Goal: Transaction & Acquisition: Obtain resource

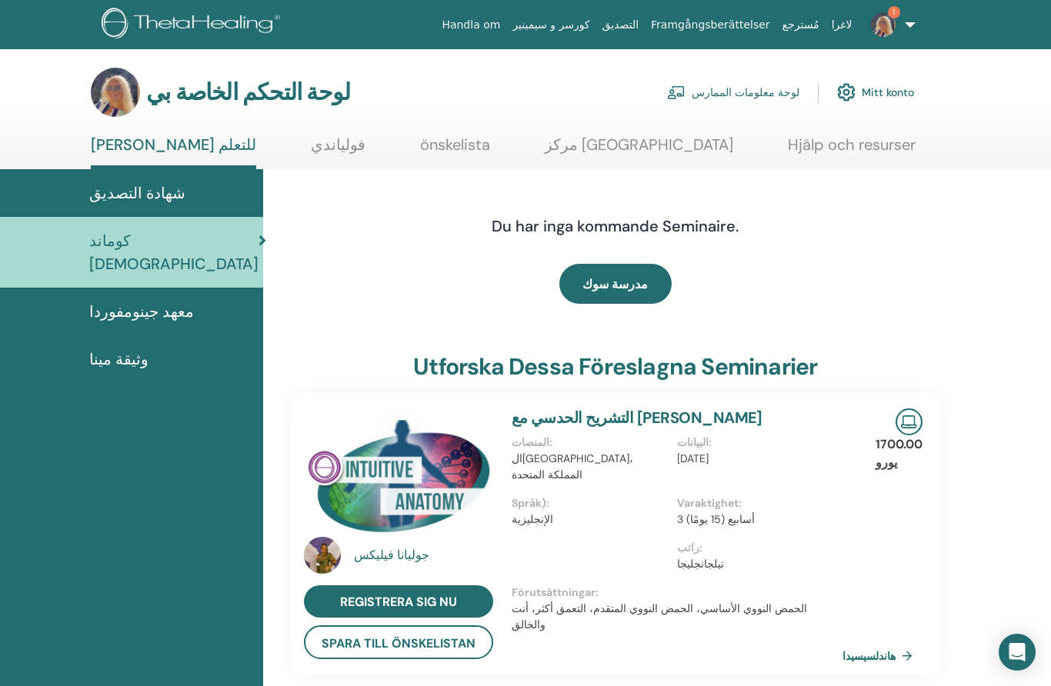
click at [873, 26] on img at bounding box center [883, 24] width 25 height 25
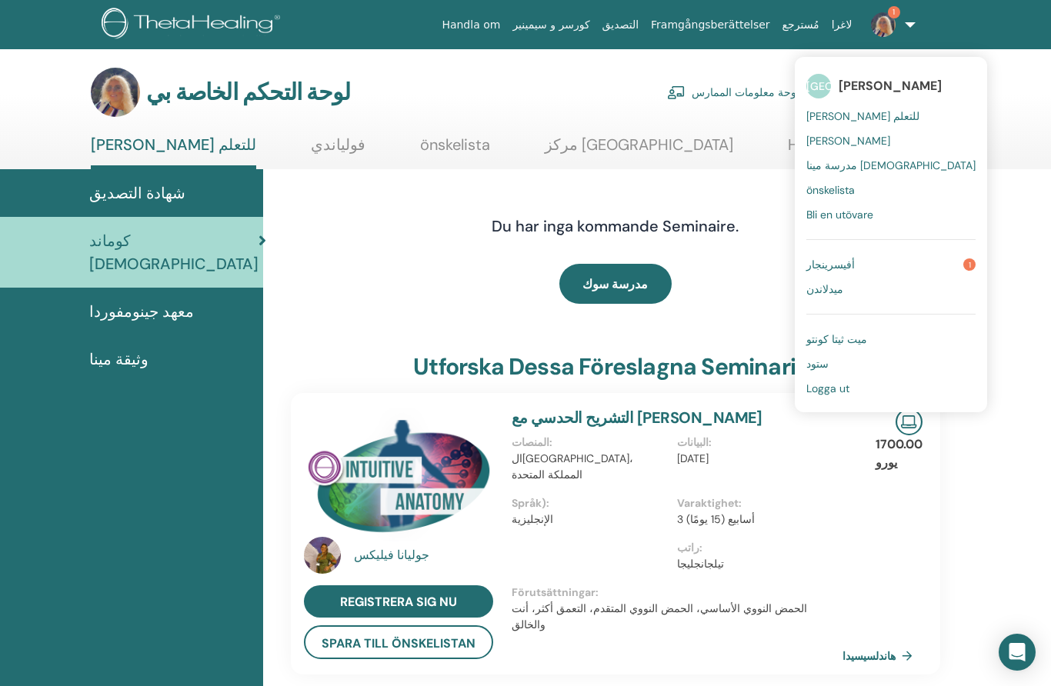
click at [847, 266] on font "أفيسرينجار" at bounding box center [830, 265] width 48 height 14
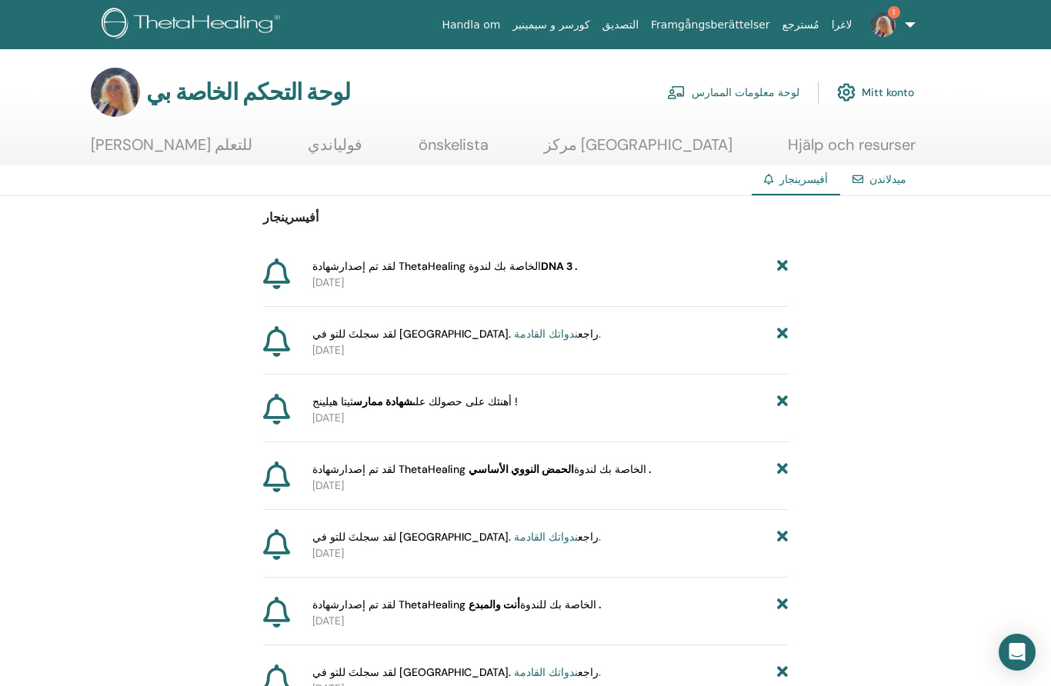
click at [500, 272] on font "شهادة ThetaHealing الخاصة بك لندوة" at bounding box center [426, 266] width 228 height 14
click at [301, 271] on div at bounding box center [285, 274] width 44 height 32
click at [400, 267] on font "شهادة ThetaHealing الخاصة بك لندوة" at bounding box center [426, 266] width 228 height 14
click at [400, 266] on font "شهادة ThetaHealing الخاصة بك لندوة" at bounding box center [426, 266] width 228 height 14
click at [304, 275] on div at bounding box center [285, 274] width 44 height 32
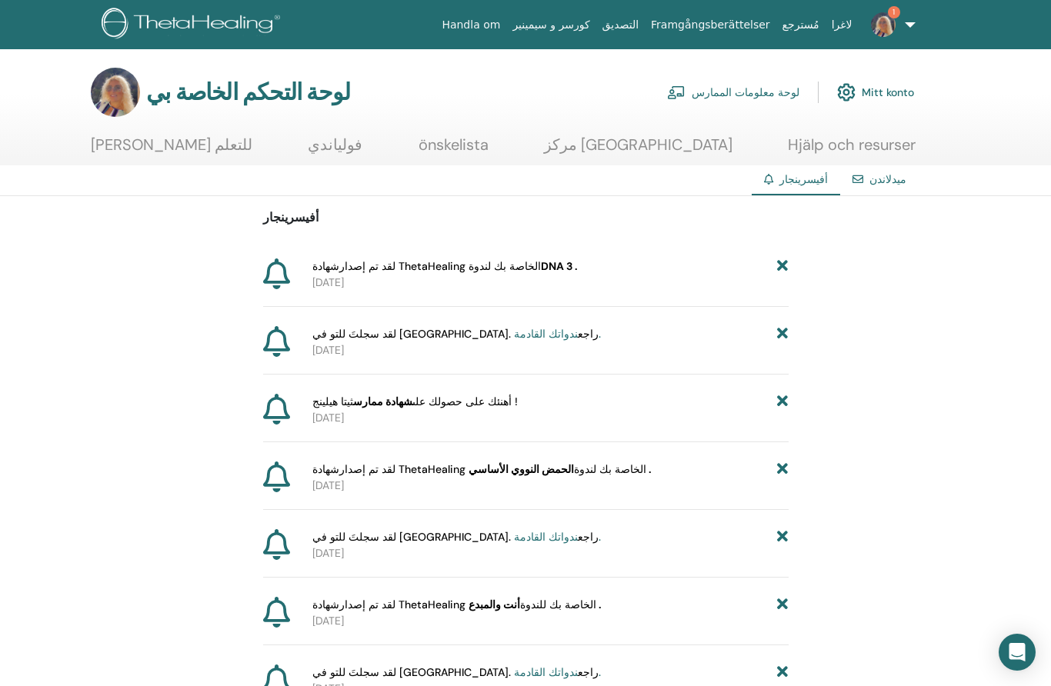
click at [446, 265] on font "شهادة ThetaHealing الخاصة بك لندوة" at bounding box center [426, 266] width 228 height 14
click at [132, 138] on font "[PERSON_NAME] للتعلم" at bounding box center [172, 145] width 162 height 20
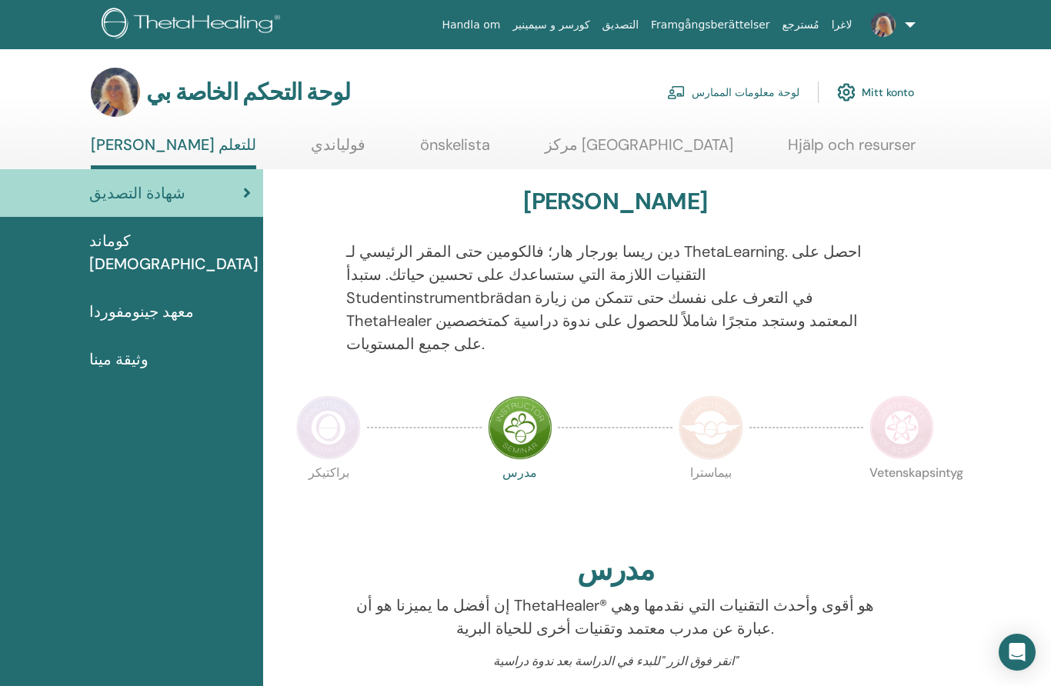
click at [117, 349] on font "وثيقة مينا" at bounding box center [118, 359] width 59 height 20
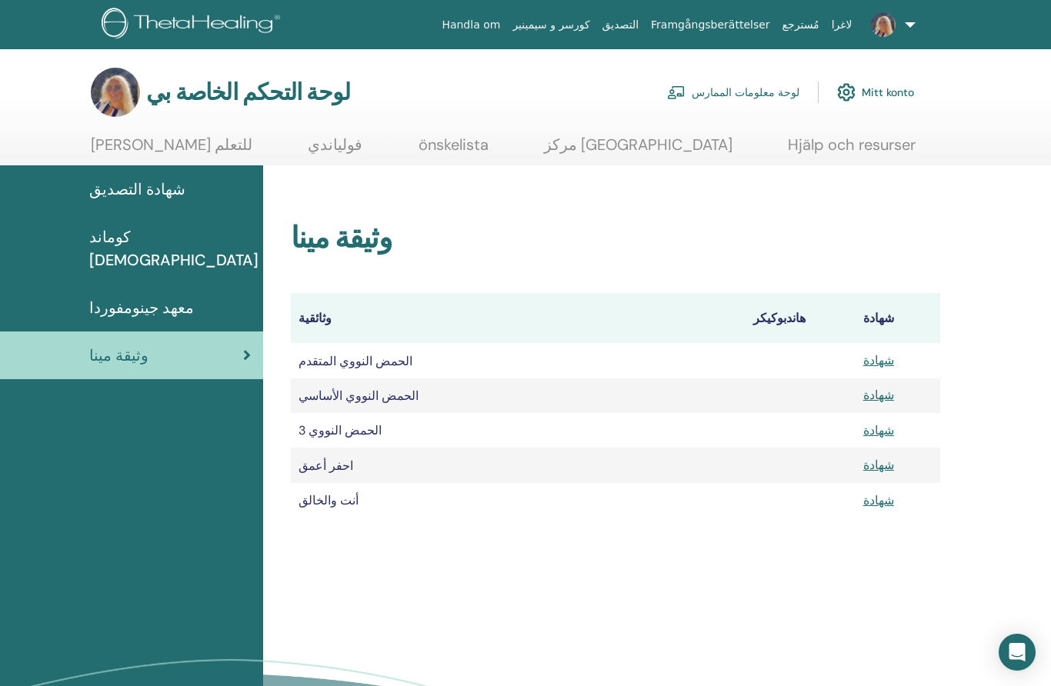
click at [459, 323] on th "وثائقية" at bounding box center [518, 318] width 455 height 50
click at [795, 318] on font "هاندبوكيكر" at bounding box center [779, 318] width 52 height 16
click at [894, 317] on font "شهادة" at bounding box center [878, 318] width 31 height 16
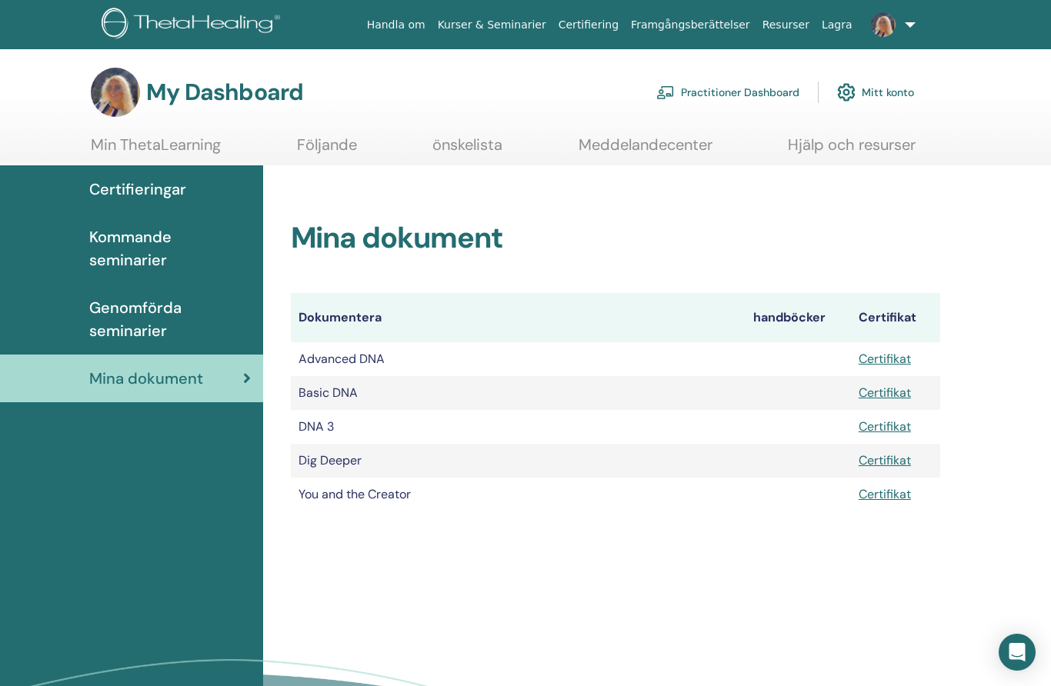
click at [894, 424] on link "Certifikat" at bounding box center [884, 426] width 52 height 16
